Goal: Information Seeking & Learning: Check status

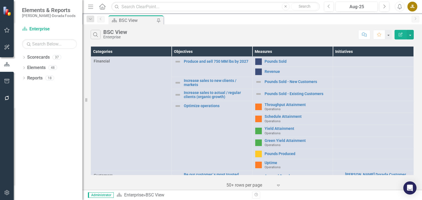
click at [302, 195] on div "Revision History" at bounding box center [416, 195] width 328 height 7
click at [328, 7] on icon "button" at bounding box center [328, 6] width 2 height 4
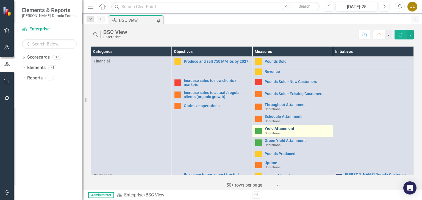
click at [276, 127] on link "Yield Attainment" at bounding box center [297, 129] width 66 height 4
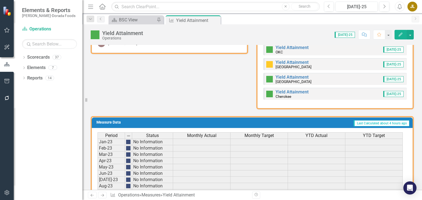
scroll to position [261, 0]
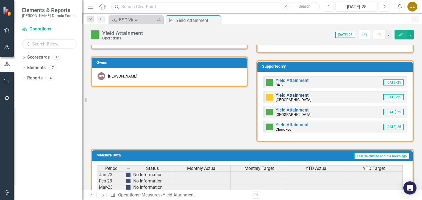
click at [288, 94] on link "Yield Attainment" at bounding box center [291, 95] width 33 height 5
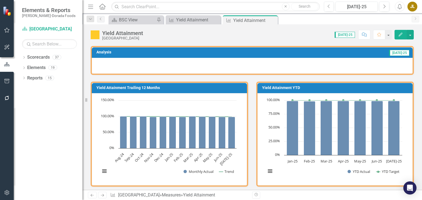
scroll to position [47, 0]
click at [273, 20] on icon "Close" at bounding box center [272, 20] width 5 height 4
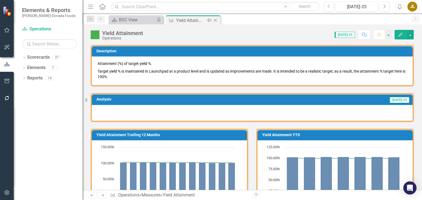
click at [215, 21] on icon "Close" at bounding box center [215, 20] width 5 height 4
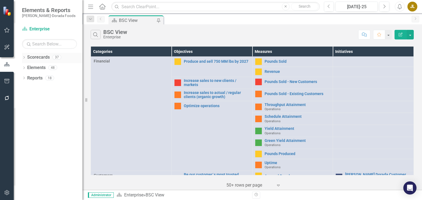
click at [24, 57] on icon "Dropdown" at bounding box center [24, 58] width 4 height 3
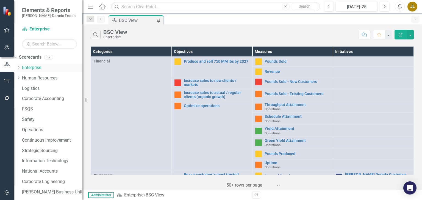
click at [21, 66] on div "Dropdown" at bounding box center [18, 68] width 4 height 5
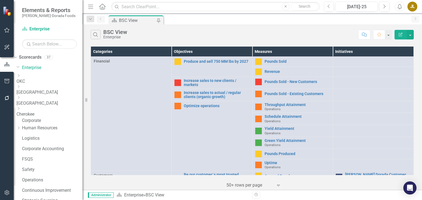
click at [41, 79] on link "OKC" at bounding box center [49, 82] width 66 height 6
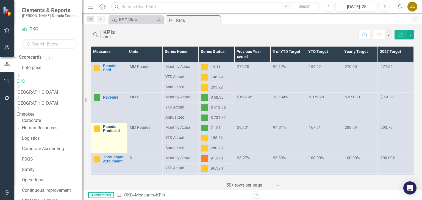
click at [114, 129] on link "Pounds Produced" at bounding box center [113, 129] width 21 height 9
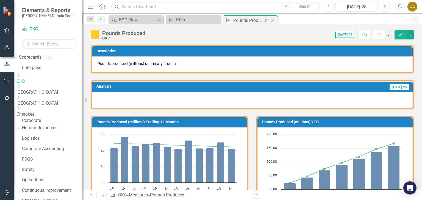
click at [272, 20] on icon at bounding box center [272, 20] width 3 height 3
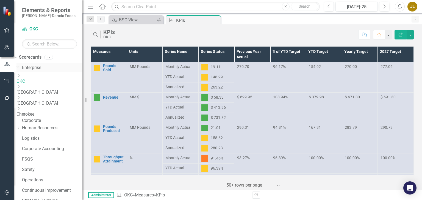
click at [20, 67] on icon "Dropdown" at bounding box center [17, 67] width 3 height 4
